Goal: Information Seeking & Learning: Understand process/instructions

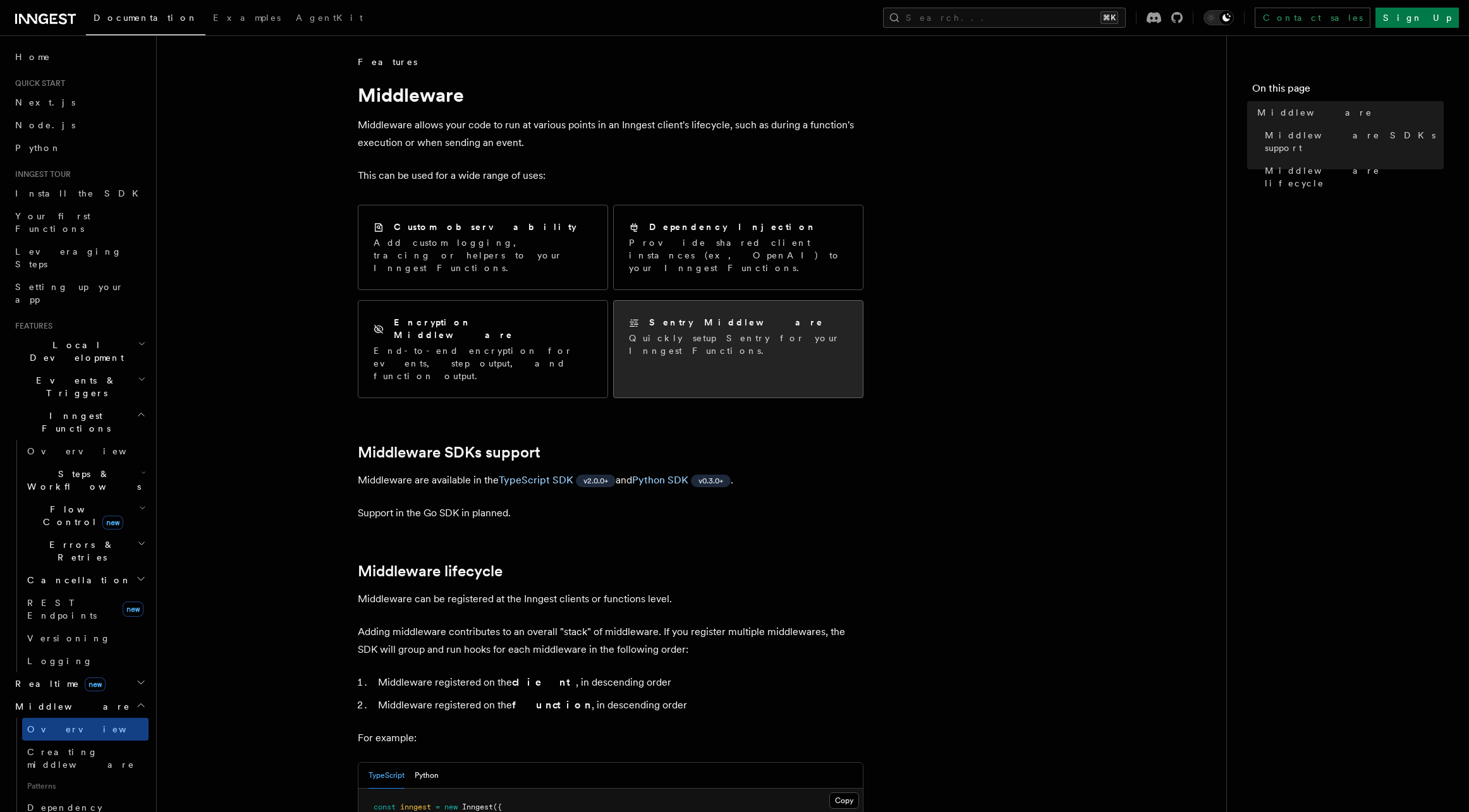
click at [719, 316] on h2 "Sentry Middleware" at bounding box center [736, 322] width 174 height 12
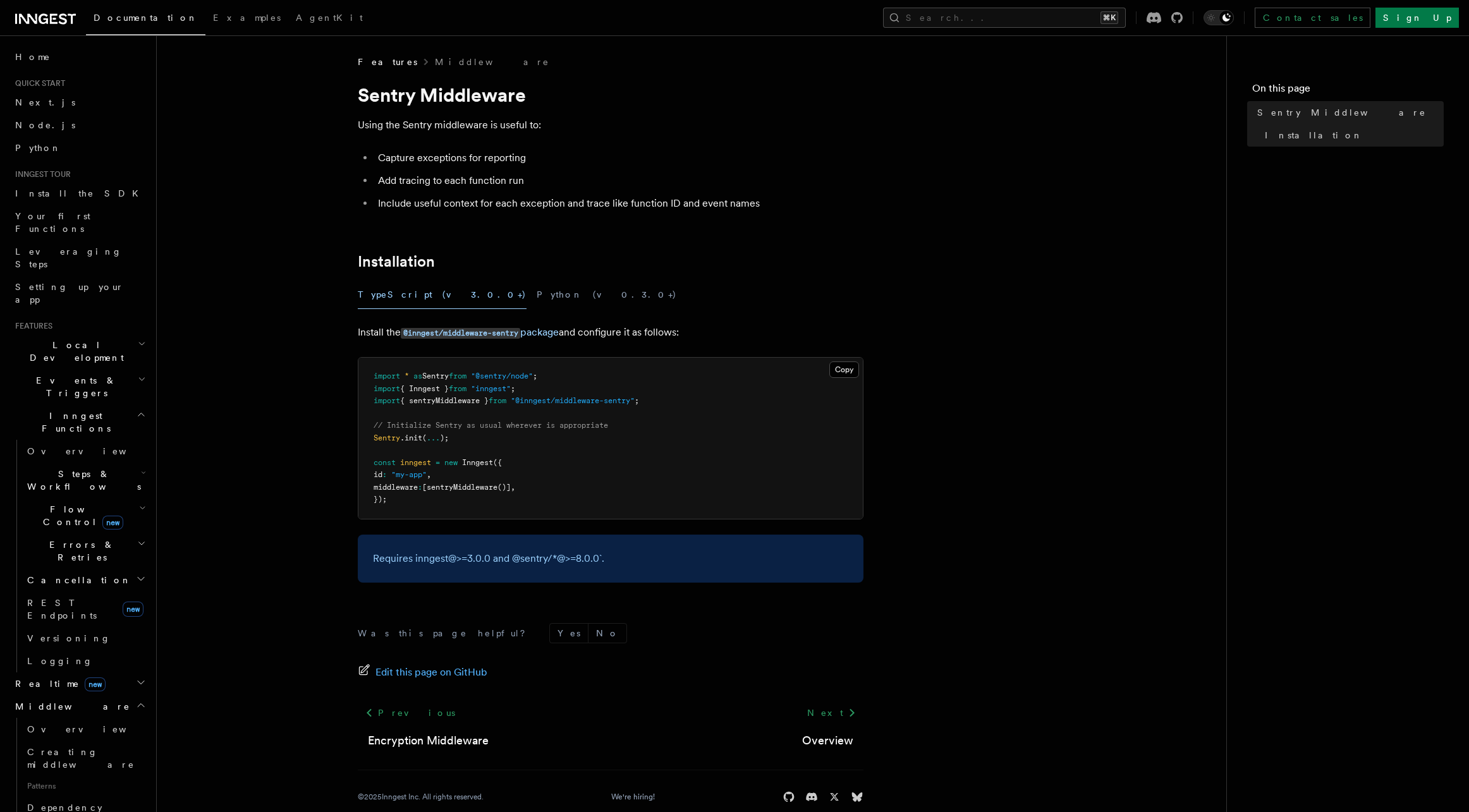
click at [1184, 47] on main "Features Middleware Sentry Middleware Using the Sentry middleware is useful to:…" at bounding box center [701, 434] width 1049 height 798
click at [659, 129] on p "Using the Sentry middleware is useful to:" at bounding box center [610, 125] width 506 height 18
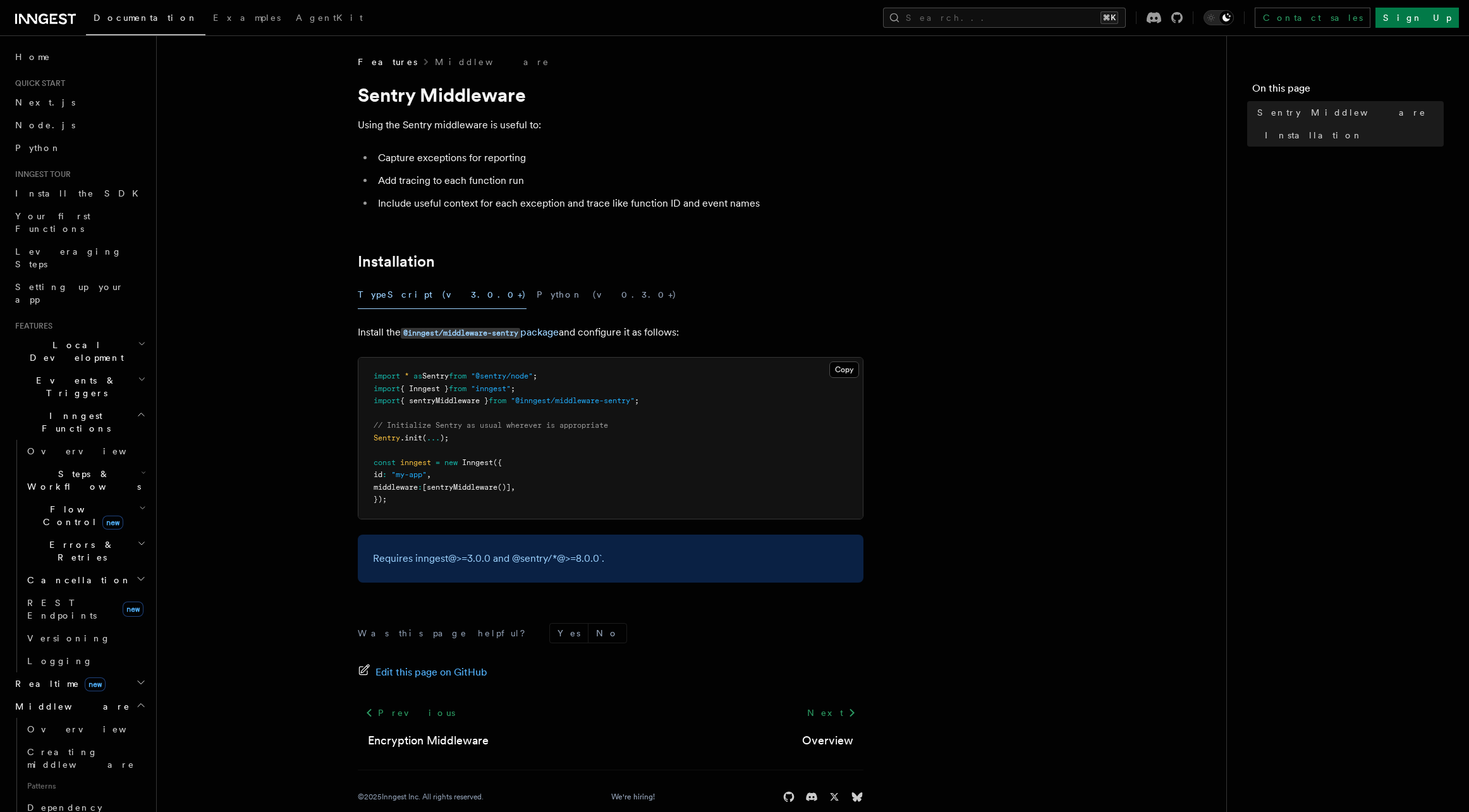
click at [654, 200] on li "Include useful context for each exception and trace like function ID and event …" at bounding box center [618, 203] width 489 height 18
click at [850, 366] on button "Copy Copied" at bounding box center [844, 369] width 30 height 16
click at [536, 331] on link "@inngest/middleware-sentry package" at bounding box center [480, 332] width 158 height 12
click at [296, 612] on article "Features Middleware Sentry Middleware Using the Sentry middleware is useful to:…" at bounding box center [691, 445] width 1029 height 778
